Goal: Transaction & Acquisition: Download file/media

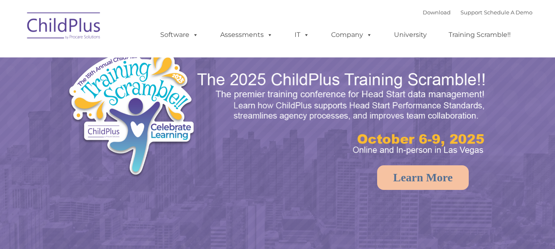
select select "MEDIUM"
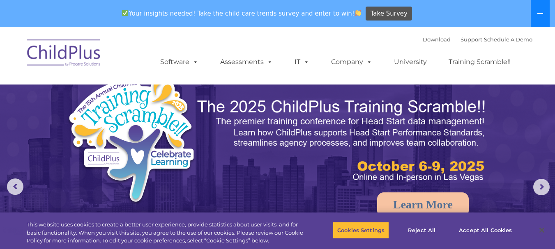
click at [542, 11] on icon at bounding box center [540, 13] width 7 height 7
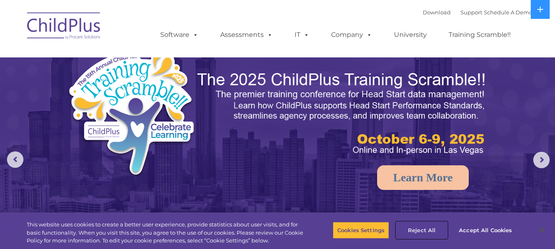
click at [411, 228] on button "Reject All" at bounding box center [421, 230] width 51 height 17
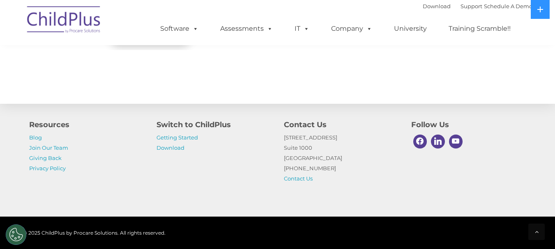
scroll to position [980, 0]
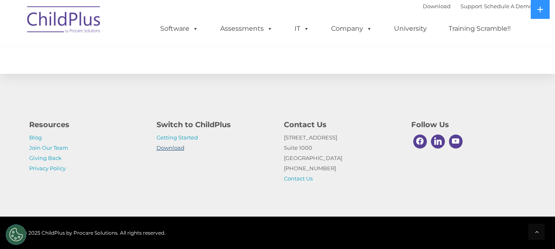
click at [175, 146] on link "Download" at bounding box center [170, 148] width 28 height 7
select select "MEDIUM"
click at [544, 12] on button at bounding box center [540, 9] width 19 height 19
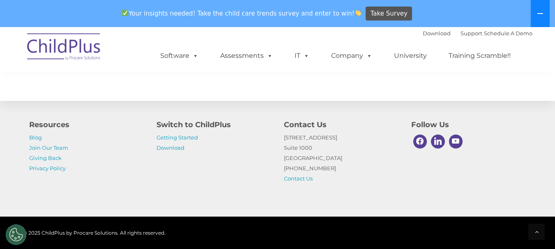
click at [544, 12] on button at bounding box center [540, 13] width 19 height 27
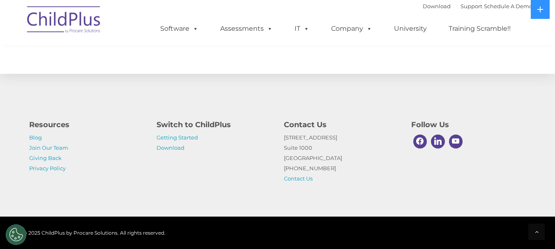
click at [184, 141] on p "Getting Started Download" at bounding box center [213, 143] width 115 height 21
click at [186, 138] on link "Getting Started" at bounding box center [176, 137] width 41 height 7
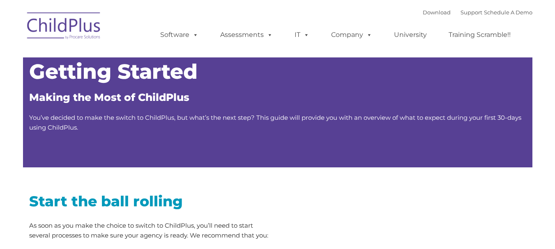
type input ""
